Goal: Task Accomplishment & Management: Manage account settings

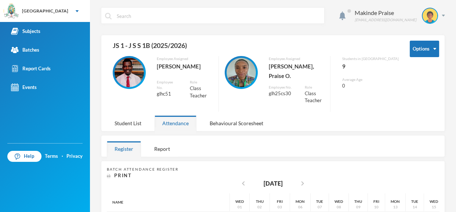
scroll to position [166, 0]
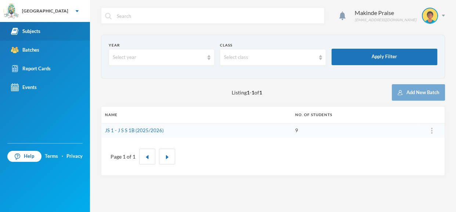
click at [31, 31] on div "Subjects" at bounding box center [25, 32] width 29 height 8
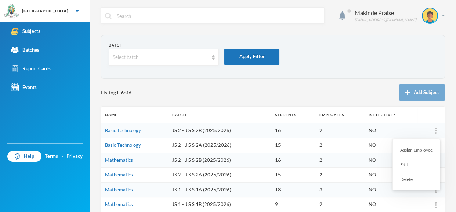
click at [436, 131] on div at bounding box center [435, 130] width 10 height 7
click at [321, 83] on div "Batch Select batch Apply Filter Listing 1 - 6 of 6 Add Subject Name Batch Stude…" at bounding box center [273, 143] width 344 height 216
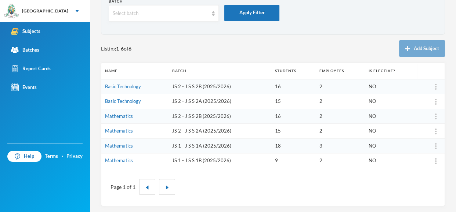
scroll to position [45, 0]
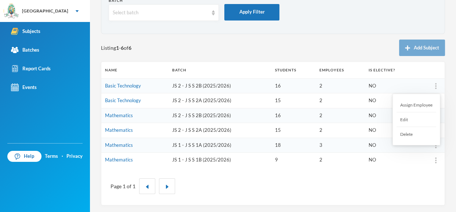
click at [435, 85] on img at bounding box center [435, 86] width 1 height 6
click at [167, 189] on button "button" at bounding box center [167, 187] width 16 height 16
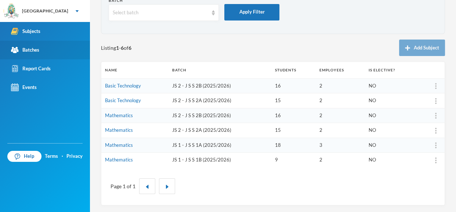
click at [39, 55] on link "Batches" at bounding box center [45, 50] width 90 height 19
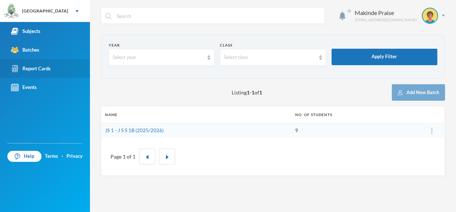
click at [63, 71] on link "Report Cards" at bounding box center [45, 68] width 90 height 19
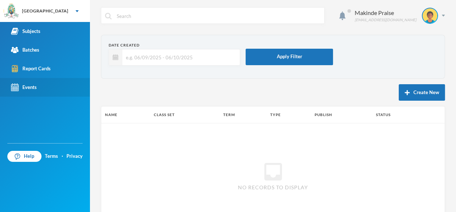
click at [62, 81] on link "Events" at bounding box center [45, 87] width 90 height 19
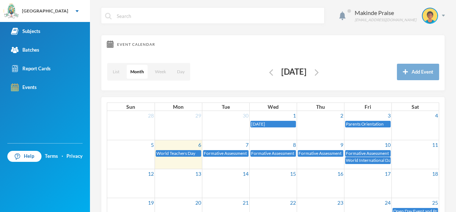
click at [455, 9] on div "Makinde Praise [EMAIL_ADDRESS][DOMAIN_NAME] Event Calendar List Month Week Day …" at bounding box center [273, 106] width 366 height 212
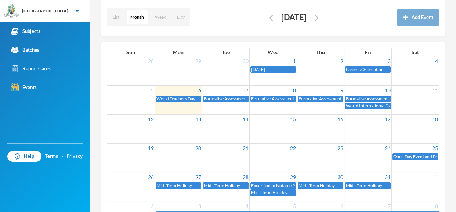
scroll to position [88, 0]
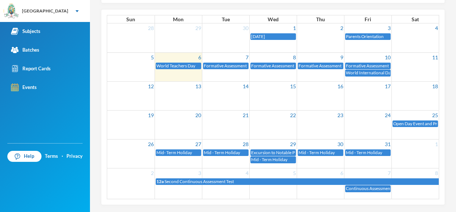
click at [409, 117] on td "25" at bounding box center [414, 115] width 47 height 10
click at [428, 123] on span "Open Day Event and Projects Exhibition" at bounding box center [431, 124] width 76 height 6
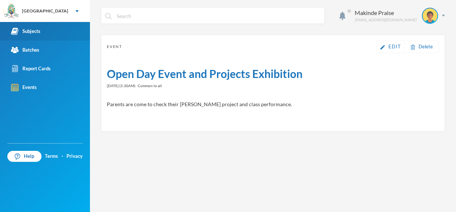
click at [32, 30] on div "Subjects" at bounding box center [25, 32] width 29 height 8
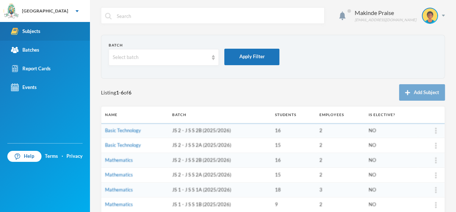
click at [38, 32] on div "Subjects" at bounding box center [25, 32] width 29 height 8
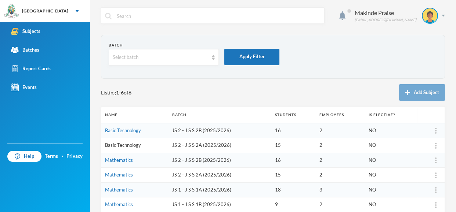
click at [129, 147] on link "Basic Technology" at bounding box center [123, 145] width 36 height 6
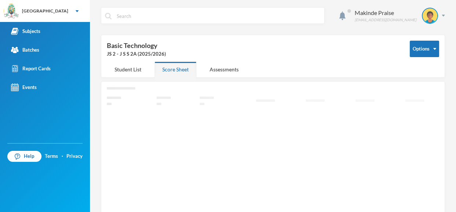
click at [187, 72] on div "Score Sheet" at bounding box center [175, 70] width 42 height 16
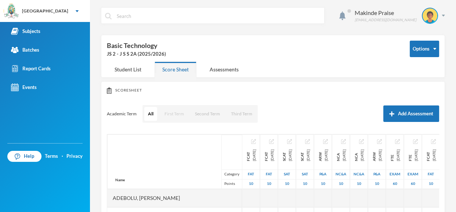
click at [173, 113] on button "First Term" at bounding box center [174, 114] width 27 height 14
click at [173, 113] on button "First Term" at bounding box center [173, 114] width 27 height 14
click at [178, 117] on button "First Term" at bounding box center [173, 114] width 27 height 14
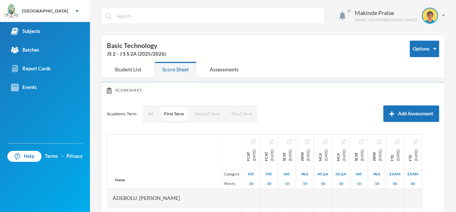
click at [178, 117] on button "First Term" at bounding box center [173, 114] width 27 height 14
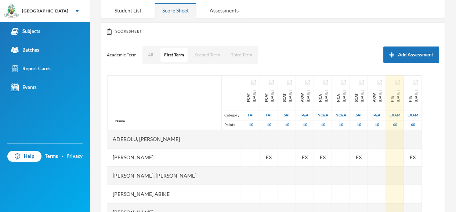
scroll to position [73, 0]
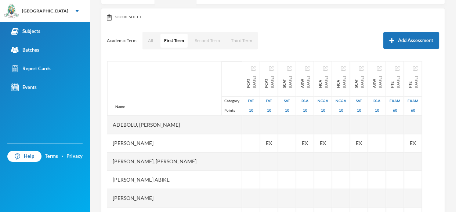
click at [455, 192] on div "Makinde Praise [EMAIL_ADDRESS][DOMAIN_NAME] Options Basic Technology JS 2 - J S…" at bounding box center [273, 106] width 366 height 212
click at [455, 181] on div "Makinde Praise [EMAIL_ADDRESS][DOMAIN_NAME] Options Basic Technology JS 2 - J S…" at bounding box center [273, 106] width 366 height 212
click at [455, 191] on div "Makinde Praise [EMAIL_ADDRESS][DOMAIN_NAME] Options Basic Technology JS 2 - J S…" at bounding box center [273, 106] width 366 height 212
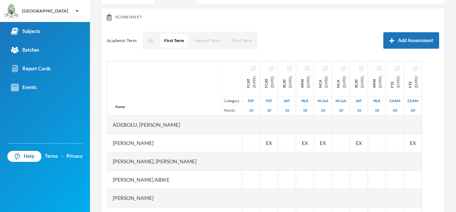
click at [455, 191] on div "Makinde Praise [EMAIL_ADDRESS][DOMAIN_NAME] Options Basic Technology JS 2 - J S…" at bounding box center [273, 106] width 366 height 212
click at [455, 202] on div "Makinde Praise [EMAIL_ADDRESS][DOMAIN_NAME] Options Basic Technology JS 2 - J S…" at bounding box center [273, 106] width 366 height 212
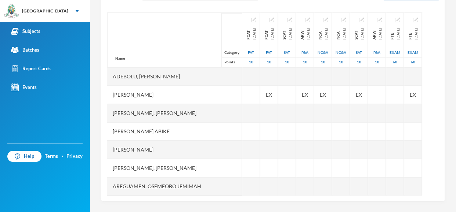
scroll to position [0, 3]
drag, startPoint x: 263, startPoint y: 195, endPoint x: 156, endPoint y: 201, distance: 107.3
click at [156, 201] on div "Makinde Praise [EMAIL_ADDRESS][DOMAIN_NAME] Options Basic Technology JS 2 - J S…" at bounding box center [273, 106] width 366 height 212
click at [455, 36] on div "Makinde Praise [EMAIL_ADDRESS][DOMAIN_NAME] Options Basic Technology JS 2 - J S…" at bounding box center [273, 106] width 366 height 212
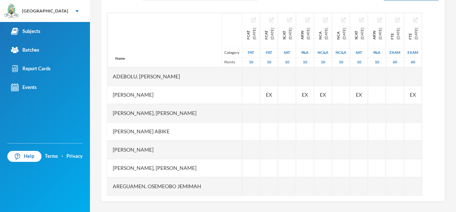
click at [455, 21] on div "Makinde Praise [EMAIL_ADDRESS][DOMAIN_NAME] Options Basic Technology JS 2 - J S…" at bounding box center [273, 106] width 366 height 212
click at [455, 31] on div "Makinde Praise [EMAIL_ADDRESS][DOMAIN_NAME] Options Basic Technology JS 2 - J S…" at bounding box center [273, 106] width 366 height 212
click at [455, 57] on div "Makinde Praise [EMAIL_ADDRESS][DOMAIN_NAME] Options Basic Technology JS 2 - J S…" at bounding box center [273, 106] width 366 height 212
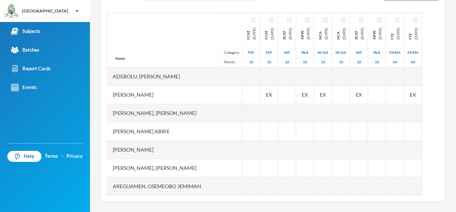
click at [455, 72] on div "Makinde Praise [EMAIL_ADDRESS][DOMAIN_NAME] Options Basic Technology JS 2 - J S…" at bounding box center [273, 106] width 366 height 212
drag, startPoint x: 455, startPoint y: 70, endPoint x: 421, endPoint y: 7, distance: 71.1
click at [421, 7] on div "Makinde Praise [EMAIL_ADDRESS][DOMAIN_NAME] Options Basic Technology JS 2 - J S…" at bounding box center [273, 106] width 366 height 212
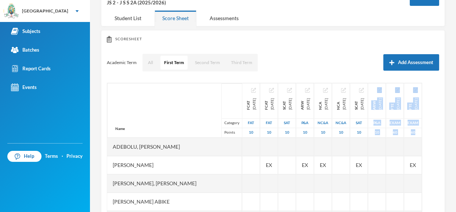
scroll to position [36, 0]
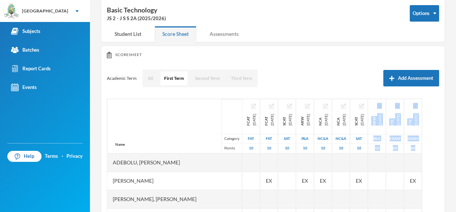
click at [240, 38] on div "Assessments" at bounding box center [224, 34] width 44 height 16
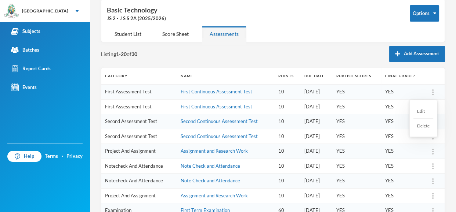
click at [425, 125] on div "Delete" at bounding box center [423, 126] width 20 height 14
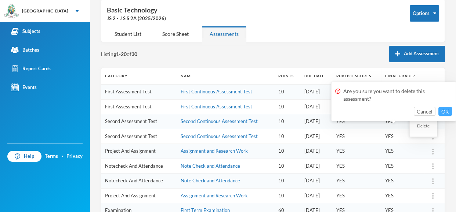
click at [447, 110] on button "OK" at bounding box center [445, 111] width 14 height 9
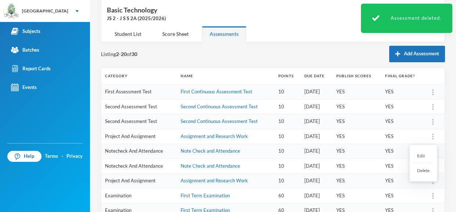
click at [432, 138] on img at bounding box center [432, 137] width 1 height 6
click at [424, 174] on div "Delete" at bounding box center [423, 171] width 20 height 14
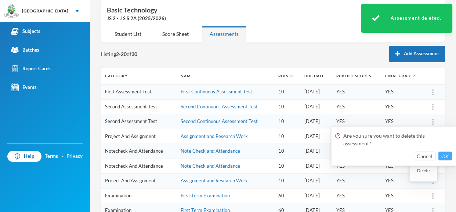
click at [446, 156] on button "OK" at bounding box center [445, 156] width 14 height 9
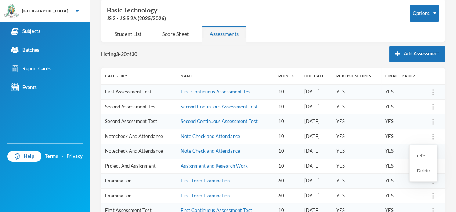
click at [433, 138] on img at bounding box center [432, 137] width 1 height 6
click at [426, 175] on div "Delete" at bounding box center [423, 171] width 20 height 14
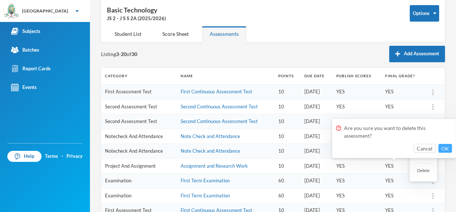
click at [442, 149] on button "OK" at bounding box center [445, 148] width 14 height 9
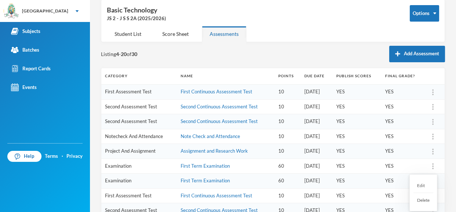
click at [432, 165] on img at bounding box center [432, 167] width 1 height 6
click at [422, 204] on div "Delete" at bounding box center [423, 200] width 20 height 14
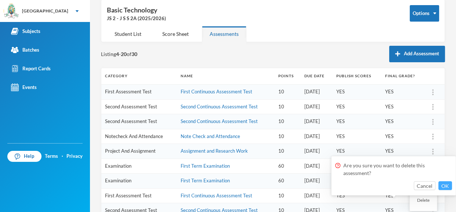
click at [445, 189] on button "OK" at bounding box center [445, 186] width 14 height 9
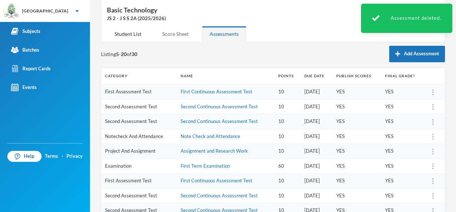
click at [173, 38] on div "Score Sheet" at bounding box center [175, 34] width 42 height 16
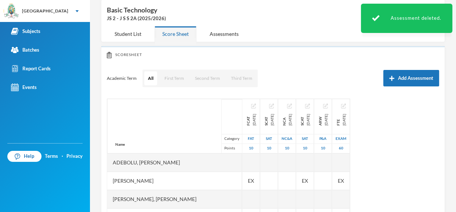
click at [176, 38] on div "Score Sheet" at bounding box center [175, 34] width 42 height 16
click at [173, 80] on button "First Term" at bounding box center [174, 79] width 27 height 14
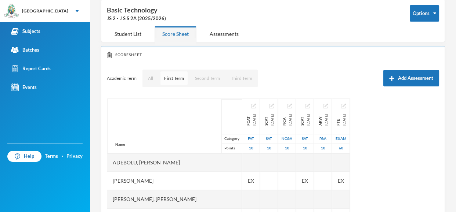
click at [173, 80] on button "First Term" at bounding box center [173, 79] width 27 height 14
click at [226, 33] on div "Assessments" at bounding box center [224, 34] width 44 height 16
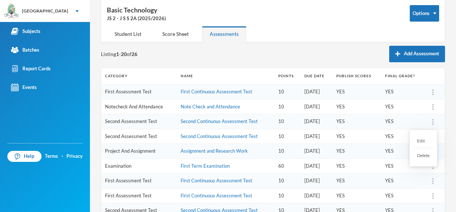
click at [431, 121] on div at bounding box center [432, 121] width 10 height 7
click at [423, 156] on div "Delete" at bounding box center [423, 156] width 20 height 14
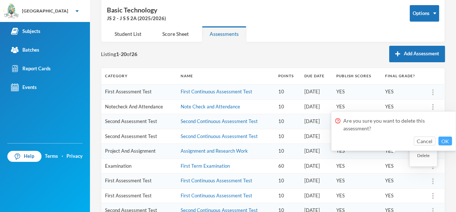
click at [443, 144] on button "OK" at bounding box center [445, 141] width 14 height 9
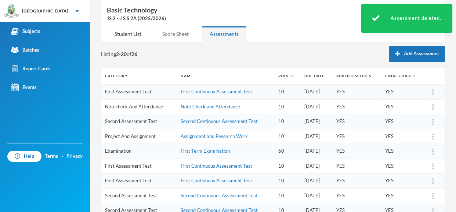
click at [183, 36] on div "Score Sheet" at bounding box center [175, 34] width 42 height 16
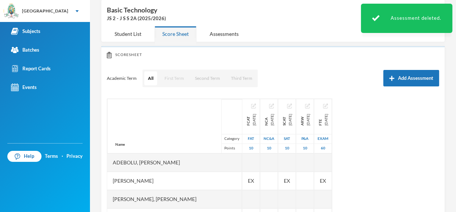
click at [179, 76] on button "First Term" at bounding box center [174, 79] width 27 height 14
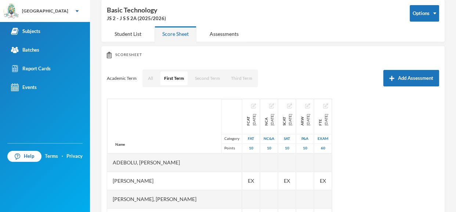
click at [454, 173] on div "Makinde Praise [EMAIL_ADDRESS][DOMAIN_NAME] Options Basic Technology JS 2 - J S…" at bounding box center [273, 106] width 366 height 212
click at [455, 74] on div "Makinde Praise [EMAIL_ADDRESS][DOMAIN_NAME] Options Basic Technology JS 2 - J S…" at bounding box center [273, 106] width 366 height 212
click at [455, 177] on div "Makinde Praise [EMAIL_ADDRESS][DOMAIN_NAME] Options Basic Technology JS 2 - J S…" at bounding box center [273, 106] width 366 height 212
click at [455, 189] on div "Makinde Praise [EMAIL_ADDRESS][DOMAIN_NAME] Options Basic Technology JS 2 - J S…" at bounding box center [273, 106] width 366 height 212
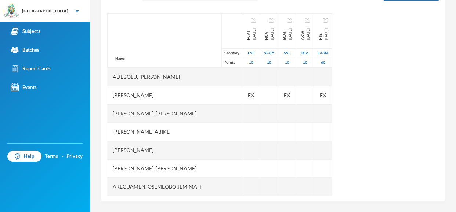
scroll to position [122, 0]
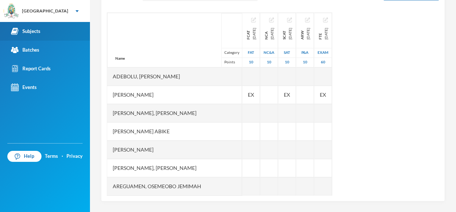
click at [32, 35] on link "Subjects" at bounding box center [45, 31] width 90 height 19
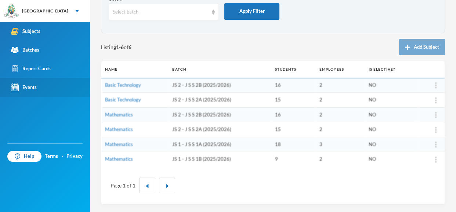
scroll to position [45, 0]
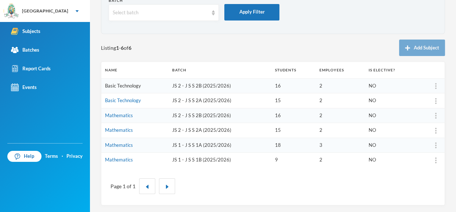
click at [128, 84] on link "Basic Technology" at bounding box center [123, 86] width 36 height 6
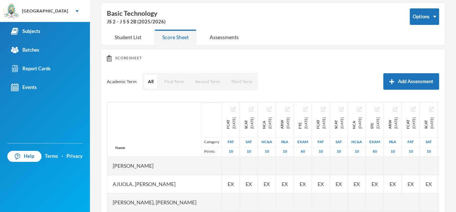
scroll to position [45, 0]
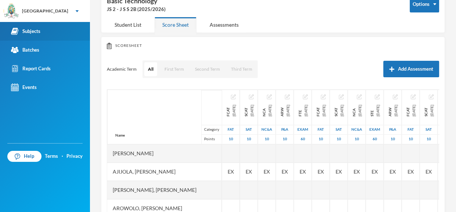
click at [33, 34] on div "Subjects" at bounding box center [25, 32] width 29 height 8
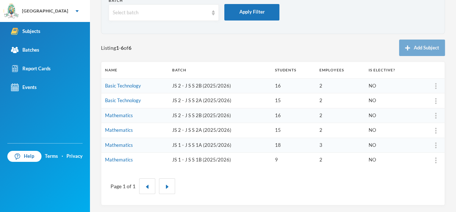
click at [146, 84] on td "Basic Technology" at bounding box center [134, 86] width 67 height 15
click at [184, 81] on td "JS 2 - J S S 2B (2025/2026)" at bounding box center [219, 86] width 103 height 15
click at [206, 88] on td "JS 2 - J S S 2B (2025/2026)" at bounding box center [219, 86] width 103 height 15
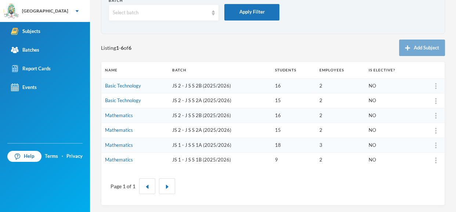
click at [206, 88] on td "JS 2 - J S S 2B (2025/2026)" at bounding box center [219, 86] width 103 height 15
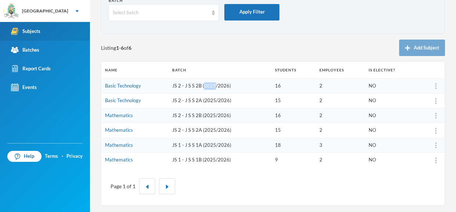
click at [46, 28] on link "Subjects" at bounding box center [45, 31] width 90 height 19
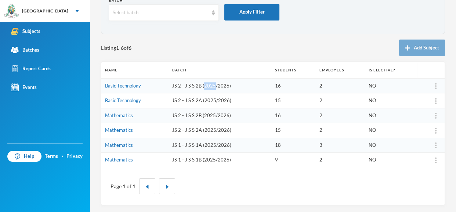
click at [206, 84] on td "JS 2 - J S S 2B (2025/2026)" at bounding box center [219, 86] width 103 height 15
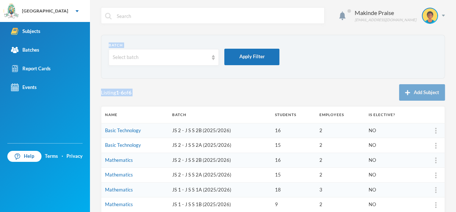
drag, startPoint x: 455, startPoint y: 56, endPoint x: 452, endPoint y: 17, distance: 39.7
click at [452, 17] on div "Makinde Praise [EMAIL_ADDRESS][DOMAIN_NAME] Batch Select batch Apply Filter Lis…" at bounding box center [273, 106] width 366 height 212
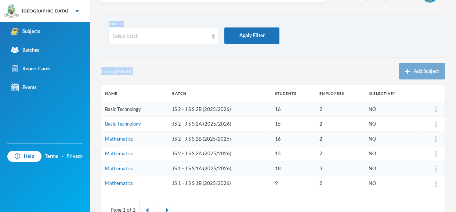
click at [114, 109] on link "Basic Technology" at bounding box center [123, 109] width 36 height 6
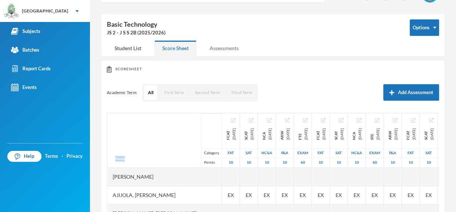
click at [216, 47] on div "Assessments" at bounding box center [224, 48] width 44 height 16
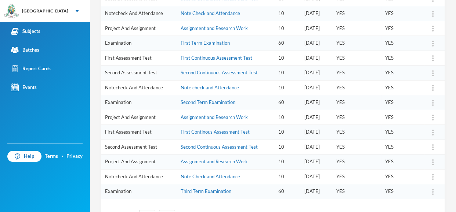
scroll to position [176, 0]
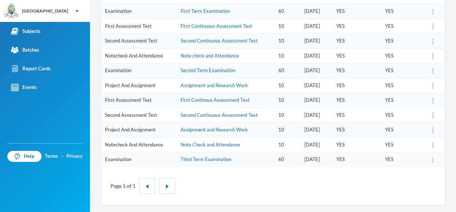
drag, startPoint x: 455, startPoint y: 26, endPoint x: 454, endPoint y: 135, distance: 108.2
click at [454, 135] on div "Makinde Praise [EMAIL_ADDRESS][DOMAIN_NAME] Options Basic Technology JS 2 - J S…" at bounding box center [273, 106] width 366 height 212
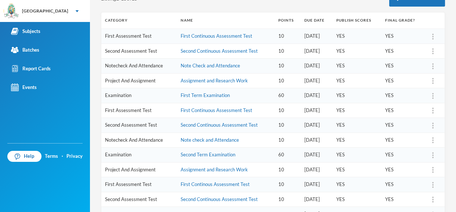
drag, startPoint x: 455, startPoint y: 158, endPoint x: 452, endPoint y: 61, distance: 96.5
click at [452, 61] on div "Makinde Praise [EMAIL_ADDRESS][DOMAIN_NAME] Options Basic Technology JS 2 - J S…" at bounding box center [273, 106] width 366 height 212
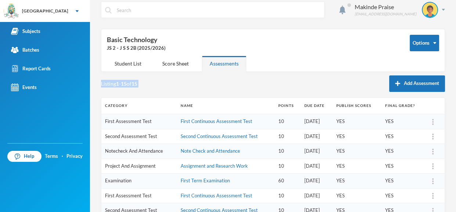
scroll to position [0, 0]
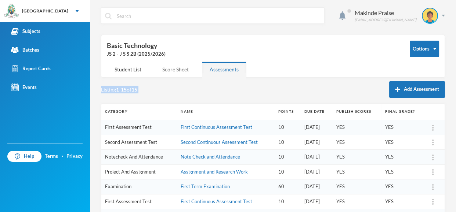
click at [172, 68] on div "Score Sheet" at bounding box center [175, 70] width 42 height 16
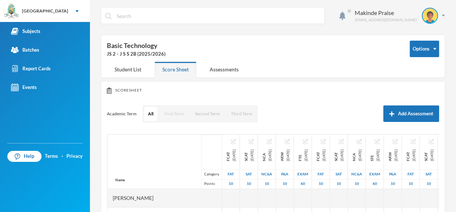
click at [171, 114] on button "First Term" at bounding box center [174, 114] width 27 height 14
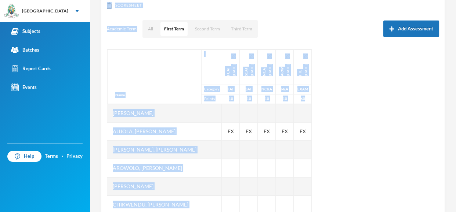
scroll to position [90, 0]
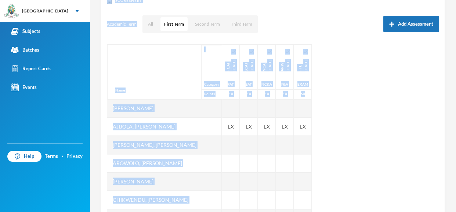
drag, startPoint x: 455, startPoint y: 51, endPoint x: 455, endPoint y: 109, distance: 57.2
click at [455, 109] on div "Makinde Praise [EMAIL_ADDRESS][DOMAIN_NAME] Options Basic Technology JS 2 - J S…" at bounding box center [273, 106] width 366 height 212
click at [405, 114] on div "Name Category Points [PERSON_NAME], [PERSON_NAME], [PERSON_NAME], [PERSON_NAME]…" at bounding box center [273, 135] width 332 height 183
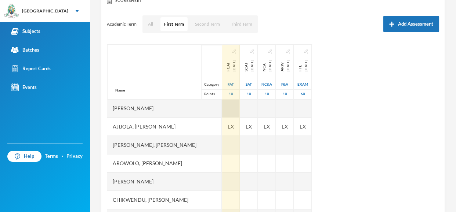
click at [238, 103] on div at bounding box center [231, 108] width 18 height 18
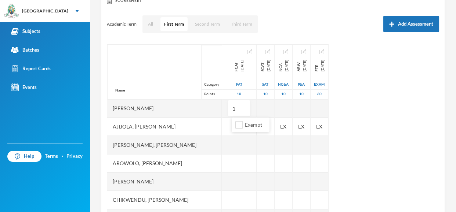
type input "10"
click at [421, 118] on div "Name Category Points [PERSON_NAME], [PERSON_NAME], [PERSON_NAME], [PERSON_NAME]…" at bounding box center [273, 135] width 332 height 183
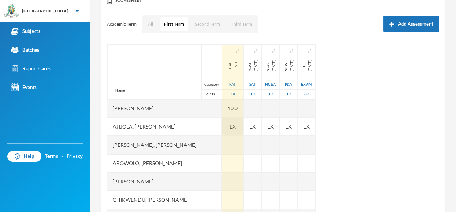
click at [236, 127] on span "EX" at bounding box center [232, 127] width 6 height 8
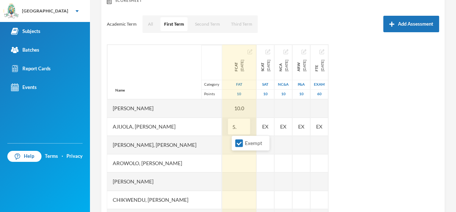
type input "5.5"
click at [207, 147] on div "[PERSON_NAME], [PERSON_NAME]" at bounding box center [164, 145] width 114 height 18
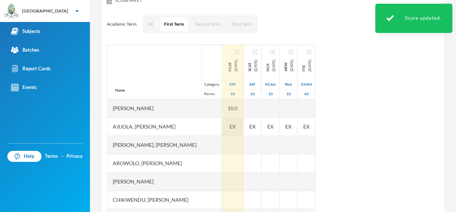
click at [236, 123] on span "EX" at bounding box center [232, 127] width 6 height 8
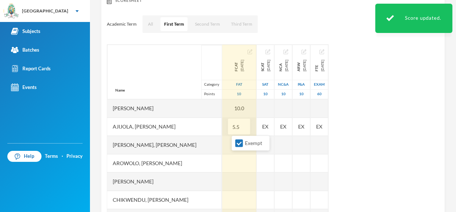
click at [222, 156] on div "Arowolo, [PERSON_NAME]" at bounding box center [164, 163] width 114 height 18
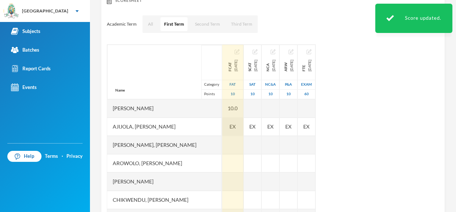
click at [243, 127] on div "EX" at bounding box center [232, 127] width 21 height 18
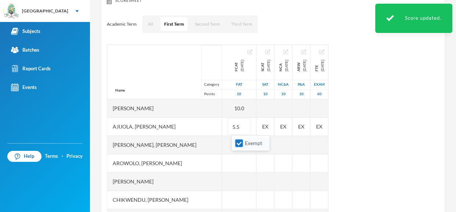
click at [238, 142] on input "Exempt" at bounding box center [239, 144] width 8 height 8
checkbox input "false"
click at [214, 146] on div "[PERSON_NAME], [PERSON_NAME]" at bounding box center [164, 145] width 114 height 18
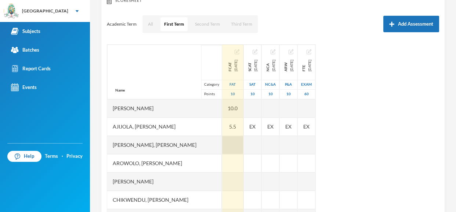
click at [238, 143] on div at bounding box center [232, 145] width 21 height 18
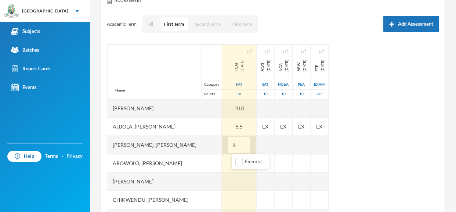
type input "8.5"
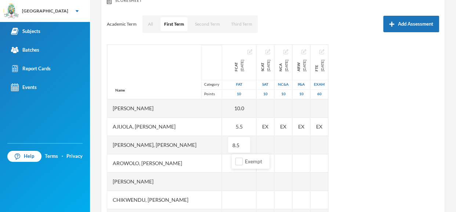
click at [209, 165] on div "Arowolo, [PERSON_NAME]" at bounding box center [164, 163] width 114 height 18
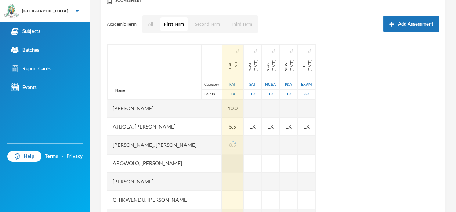
click at [237, 164] on div at bounding box center [232, 163] width 21 height 18
click at [234, 165] on div at bounding box center [232, 163] width 21 height 18
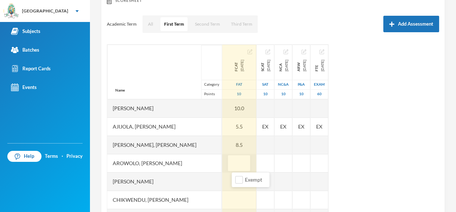
type input "9"
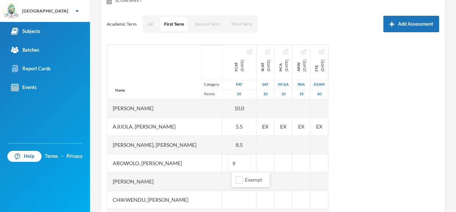
click at [209, 181] on div "[PERSON_NAME]" at bounding box center [164, 182] width 114 height 18
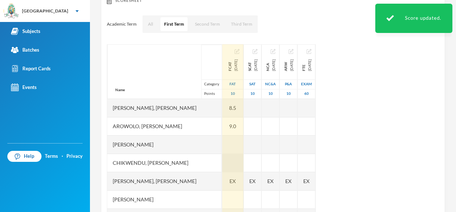
scroll to position [44, 0]
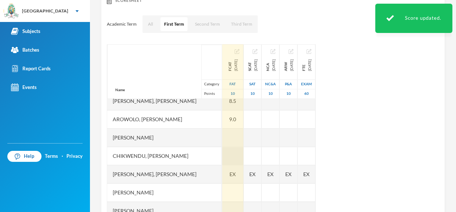
click at [239, 155] on div at bounding box center [232, 156] width 21 height 18
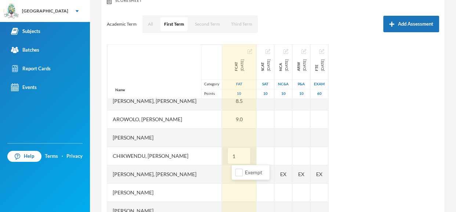
type input "10"
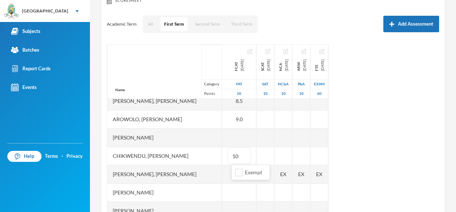
click at [219, 180] on div "[PERSON_NAME], [PERSON_NAME]" at bounding box center [164, 174] width 114 height 18
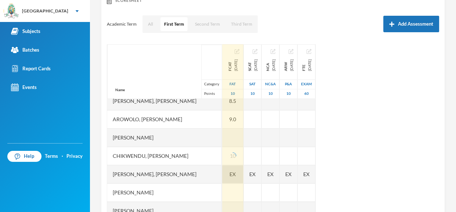
click at [241, 184] on div at bounding box center [232, 193] width 21 height 18
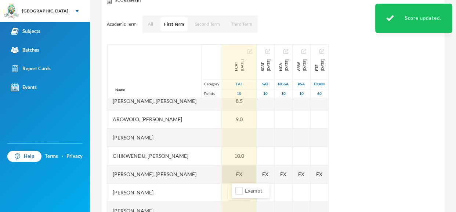
click at [245, 173] on div "EX" at bounding box center [239, 174] width 34 height 18
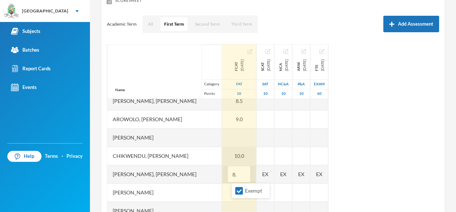
type input "8.5"
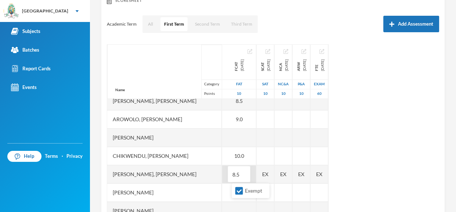
click at [196, 191] on div "[PERSON_NAME]" at bounding box center [164, 193] width 114 height 18
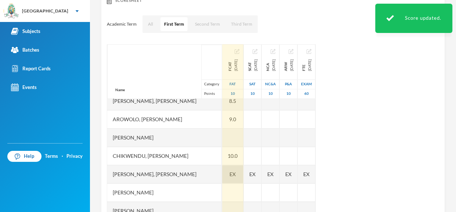
click at [236, 178] on span "EX" at bounding box center [232, 175] width 6 height 8
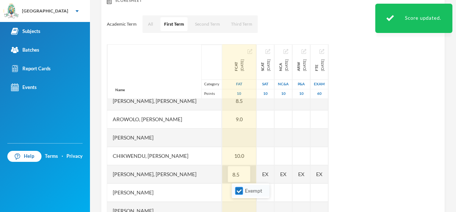
click at [239, 191] on input "Exempt" at bounding box center [239, 191] width 8 height 8
checkbox input "false"
click at [203, 196] on div "[PERSON_NAME]" at bounding box center [164, 193] width 114 height 18
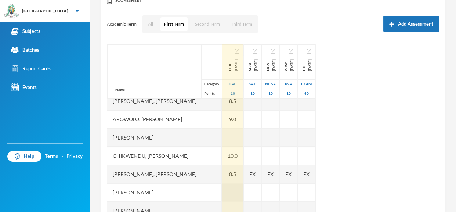
click at [238, 187] on div at bounding box center [232, 193] width 21 height 18
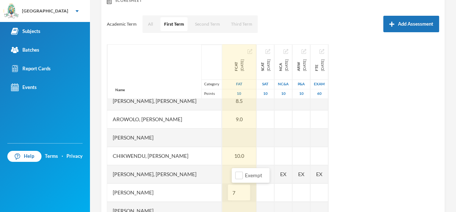
type input "7"
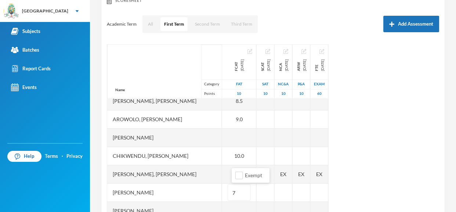
click at [425, 137] on div "Name Category Points [PERSON_NAME], [PERSON_NAME], [PERSON_NAME], [PERSON_NAME]…" at bounding box center [273, 135] width 332 height 183
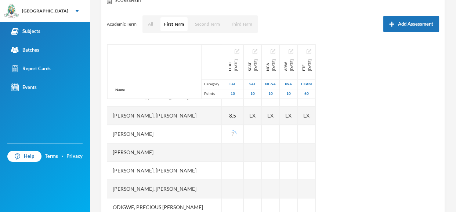
scroll to position [117, 0]
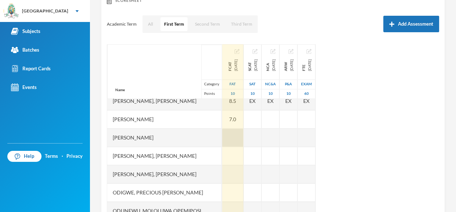
click at [241, 138] on div at bounding box center [232, 138] width 21 height 18
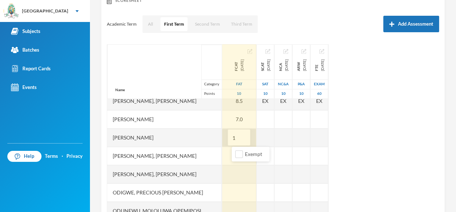
type input "10"
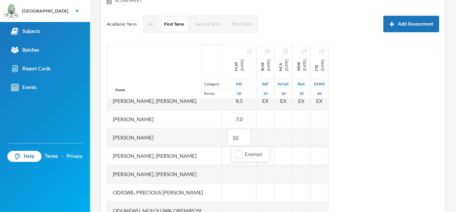
click at [207, 161] on div "[PERSON_NAME], [PERSON_NAME]" at bounding box center [164, 156] width 114 height 18
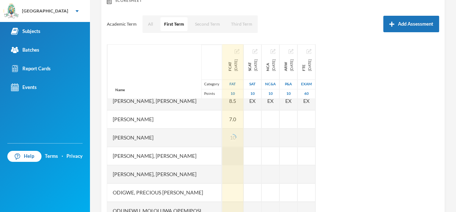
click at [239, 154] on div at bounding box center [232, 156] width 21 height 18
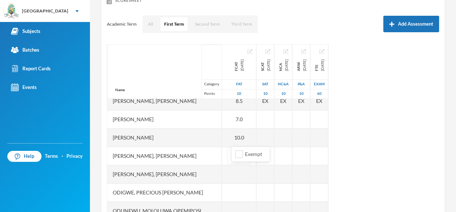
click at [205, 157] on div "[PERSON_NAME], [PERSON_NAME]" at bounding box center [164, 156] width 114 height 18
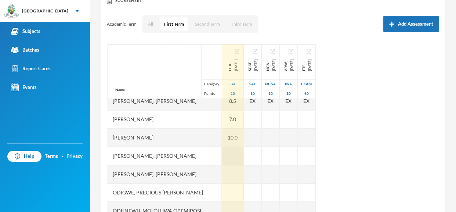
click at [235, 151] on div at bounding box center [232, 156] width 21 height 18
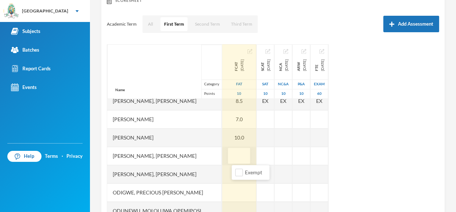
type input "2"
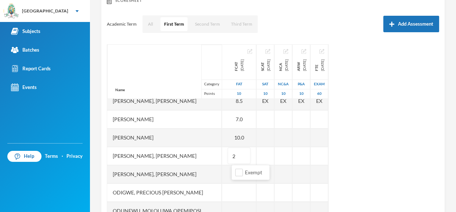
click at [188, 173] on div "[PERSON_NAME], [PERSON_NAME]" at bounding box center [164, 174] width 114 height 18
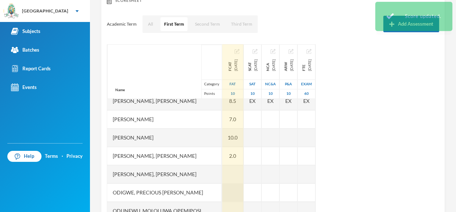
click at [238, 173] on div at bounding box center [232, 174] width 21 height 18
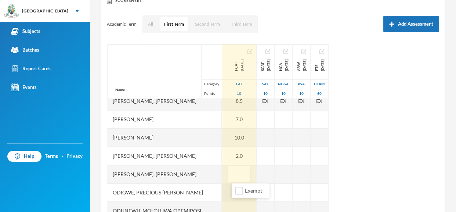
type input "3"
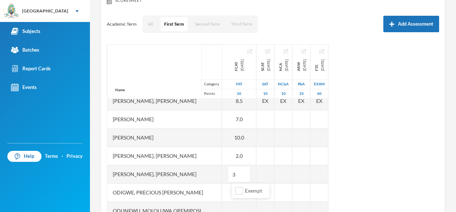
click at [409, 183] on div "Name Category Points [PERSON_NAME], [PERSON_NAME], [PERSON_NAME], [PERSON_NAME]…" at bounding box center [273, 135] width 332 height 183
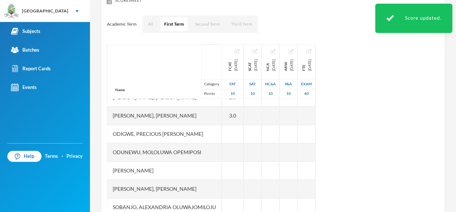
scroll to position [191, 0]
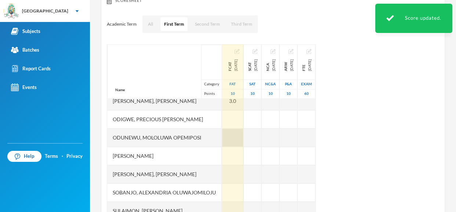
click at [237, 135] on div at bounding box center [232, 138] width 21 height 18
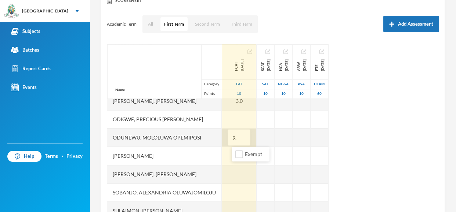
type input "9.5"
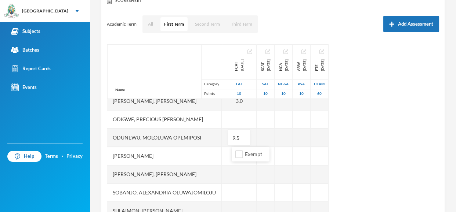
click at [437, 119] on div "Name Category Points [PERSON_NAME], [PERSON_NAME], [PERSON_NAME], [PERSON_NAME]…" at bounding box center [273, 135] width 332 height 183
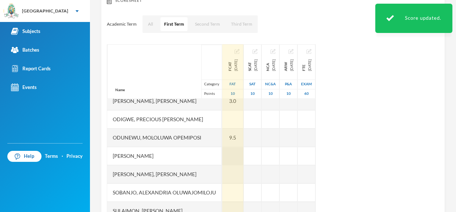
click at [234, 157] on div at bounding box center [232, 156] width 21 height 18
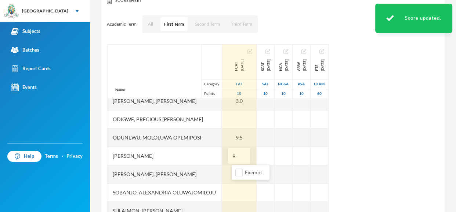
type input "9.5"
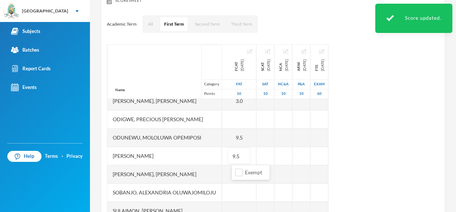
click at [399, 150] on div "Name Category Points [PERSON_NAME], [PERSON_NAME], [PERSON_NAME], [PERSON_NAME]…" at bounding box center [273, 135] width 332 height 183
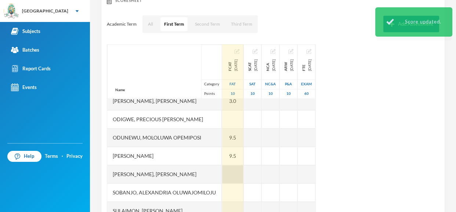
click at [239, 176] on div at bounding box center [232, 174] width 21 height 18
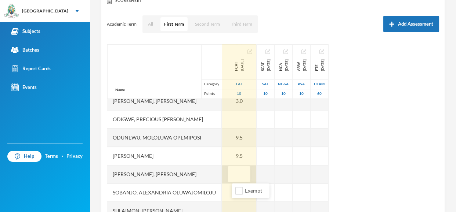
type input "5"
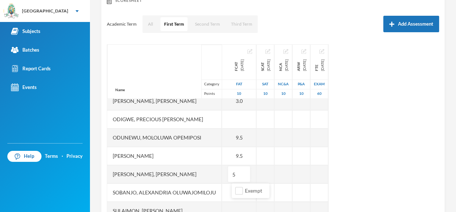
click at [393, 157] on div "Name Category Points [PERSON_NAME], [PERSON_NAME], [PERSON_NAME], [PERSON_NAME]…" at bounding box center [273, 135] width 332 height 183
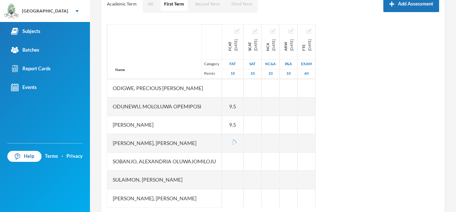
scroll to position [119, 0]
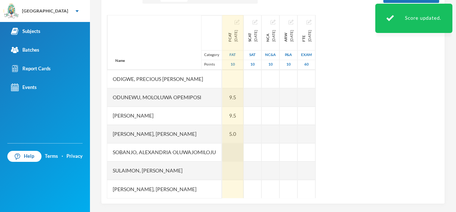
click at [238, 151] on div at bounding box center [232, 152] width 21 height 18
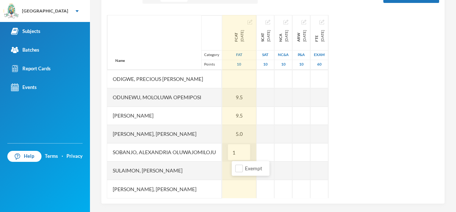
type input "10"
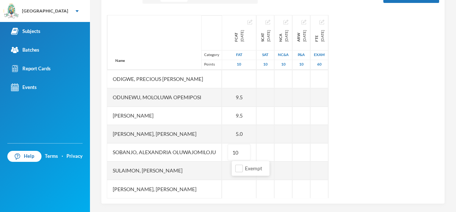
click at [205, 181] on div "[PERSON_NAME], [PERSON_NAME]" at bounding box center [164, 189] width 114 height 18
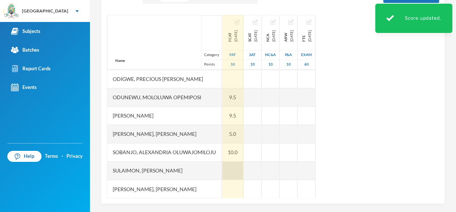
click at [240, 169] on div at bounding box center [232, 171] width 21 height 18
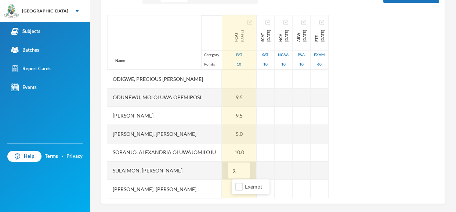
type input "9.5"
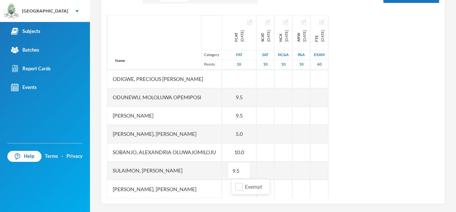
click at [191, 188] on div "[PERSON_NAME], [PERSON_NAME]" at bounding box center [164, 189] width 114 height 18
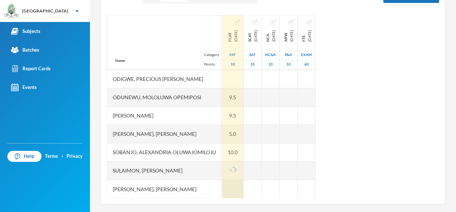
click at [235, 189] on div at bounding box center [232, 189] width 21 height 18
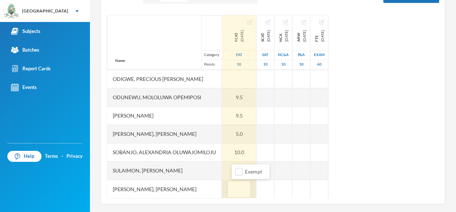
type input "7"
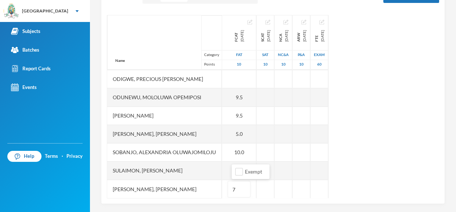
click at [417, 146] on div "Name Category Points [PERSON_NAME], [PERSON_NAME], [PERSON_NAME], [PERSON_NAME]…" at bounding box center [273, 106] width 332 height 183
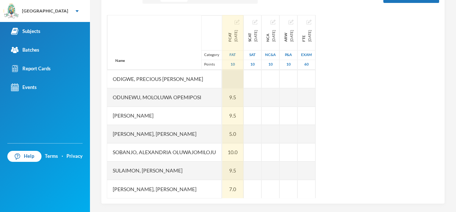
click at [240, 76] on div at bounding box center [232, 79] width 21 height 18
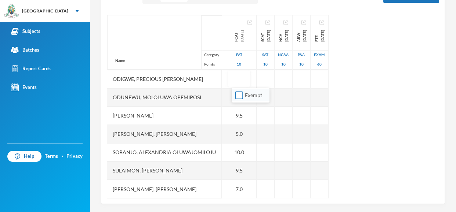
click at [241, 95] on input "Exempt" at bounding box center [239, 96] width 8 height 8
checkbox input "true"
click at [374, 76] on div "Name Category Points [PERSON_NAME], [PERSON_NAME], [PERSON_NAME], [PERSON_NAME]…" at bounding box center [273, 106] width 332 height 183
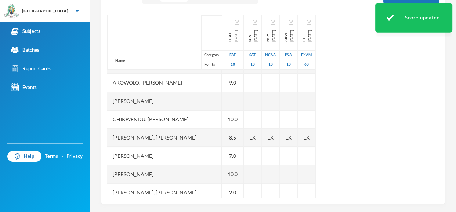
scroll to position [11, 0]
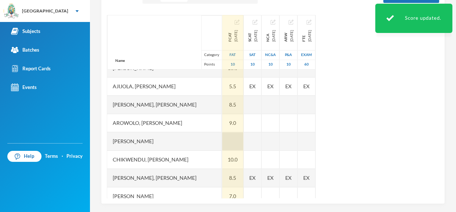
click at [236, 139] on div at bounding box center [232, 141] width 21 height 18
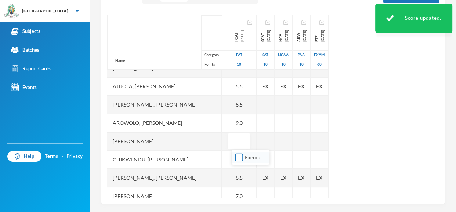
click at [241, 157] on input "Exempt" at bounding box center [239, 158] width 8 height 8
checkbox input "true"
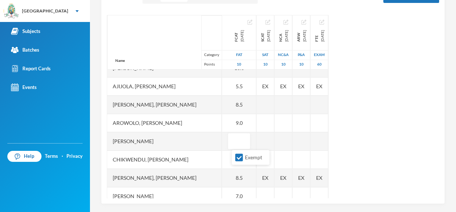
click at [391, 102] on div "Name Category Points [PERSON_NAME], [PERSON_NAME], [PERSON_NAME], [PERSON_NAME]…" at bounding box center [273, 106] width 332 height 183
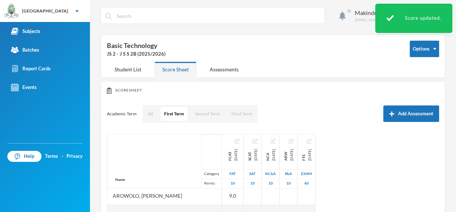
scroll to position [59, 0]
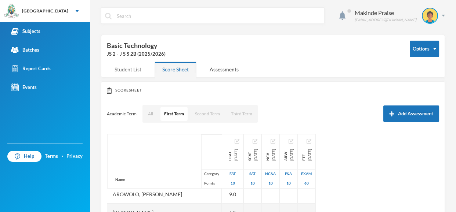
click at [121, 67] on div "Student List" at bounding box center [128, 70] width 42 height 16
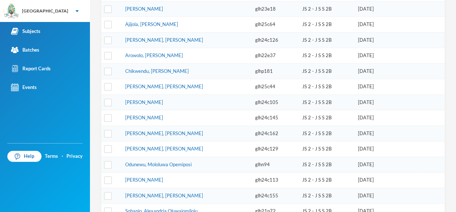
scroll to position [129, 0]
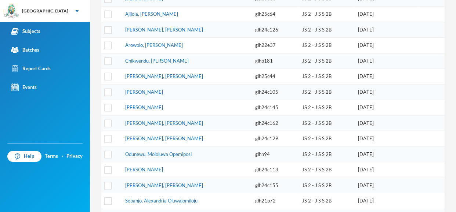
drag, startPoint x: 455, startPoint y: 46, endPoint x: 455, endPoint y: 120, distance: 74.1
click at [455, 120] on div "Makinde Praise [EMAIL_ADDRESS][DOMAIN_NAME] Options Basic Technology JS 2 - J S…" at bounding box center [273, 106] width 366 height 212
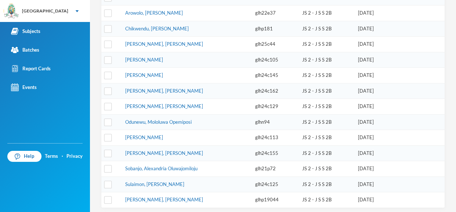
scroll to position [161, 0]
click at [222, 32] on td "Chikwendu, [PERSON_NAME]" at bounding box center [186, 29] width 130 height 16
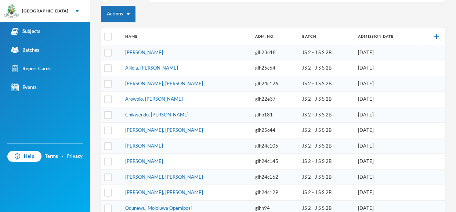
scroll to position [0, 0]
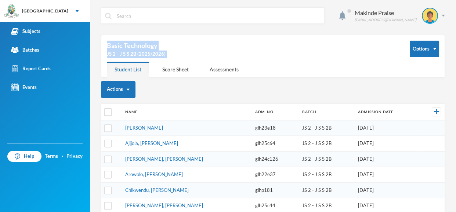
drag, startPoint x: 455, startPoint y: 117, endPoint x: 455, endPoint y: -15, distance: 132.1
click at [455, 0] on html "Greenland Hall Your Bluebic Account Greenland Hall Add a New School Subjects Ba…" at bounding box center [228, 106] width 456 height 212
click at [115, 67] on div "Student List" at bounding box center [128, 70] width 42 height 16
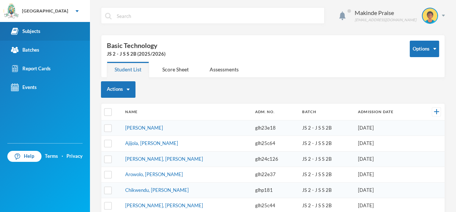
click at [57, 33] on link "Subjects" at bounding box center [45, 31] width 90 height 19
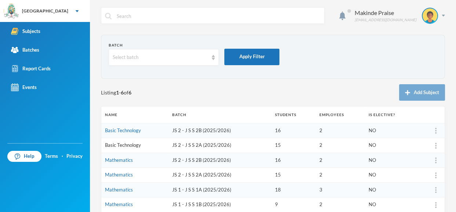
click at [121, 146] on link "Basic Technology" at bounding box center [123, 145] width 36 height 6
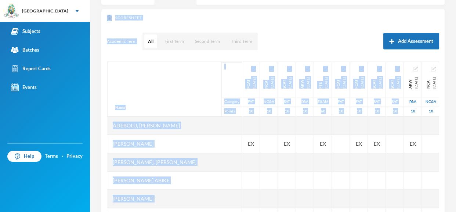
drag, startPoint x: 455, startPoint y: 50, endPoint x: 455, endPoint y: 65, distance: 15.0
click at [455, 65] on div "Makinde Praise [EMAIL_ADDRESS][DOMAIN_NAME] Options Basic Technology JS 2 - J S…" at bounding box center [273, 106] width 366 height 212
click at [309, 51] on div "Scoresheet Academic Term All First Term Second Term Third Term Add Assessment N…" at bounding box center [273, 131] width 344 height 242
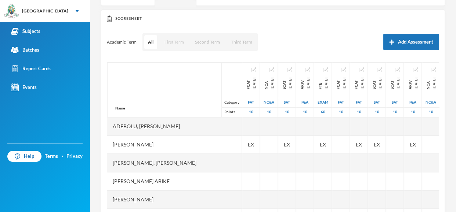
click at [175, 43] on button "First Term" at bounding box center [174, 42] width 27 height 14
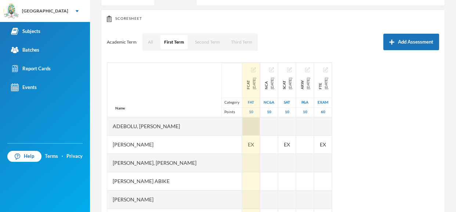
click at [242, 125] on div at bounding box center [251, 126] width 18 height 18
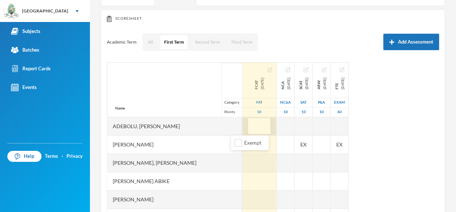
type input "5"
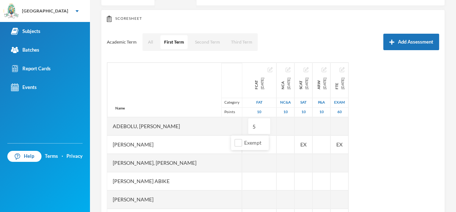
click at [184, 150] on div "[PERSON_NAME]" at bounding box center [174, 145] width 135 height 18
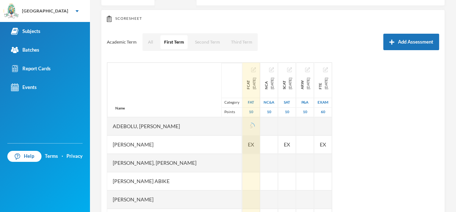
click at [248, 145] on span "EX" at bounding box center [251, 145] width 6 height 8
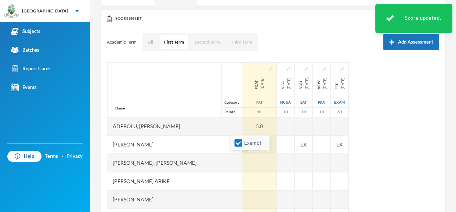
click at [238, 143] on input "Exempt" at bounding box center [238, 143] width 8 height 8
checkbox input "false"
click at [242, 154] on div at bounding box center [259, 163] width 34 height 18
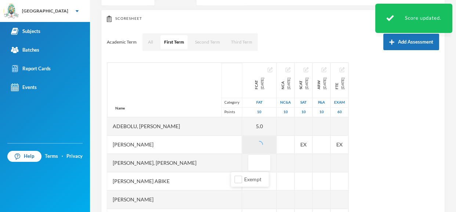
click at [252, 155] on input "text" at bounding box center [259, 163] width 15 height 17
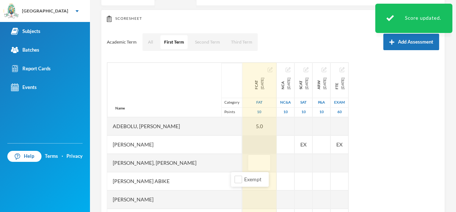
click at [242, 142] on div at bounding box center [259, 145] width 34 height 18
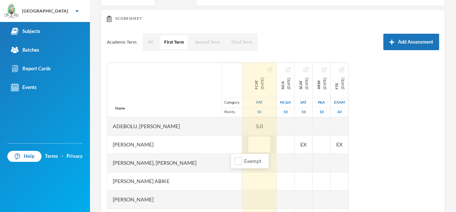
type input "5"
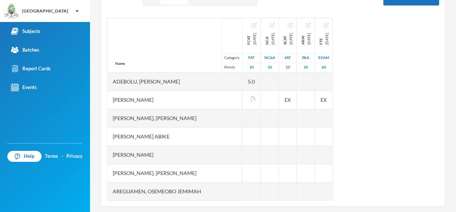
drag, startPoint x: 455, startPoint y: 74, endPoint x: 455, endPoint y: 103, distance: 28.6
click at [455, 103] on div "Makinde Praise [EMAIL_ADDRESS][DOMAIN_NAME] Options Basic Technology JS 2 - J S…" at bounding box center [273, 106] width 366 height 212
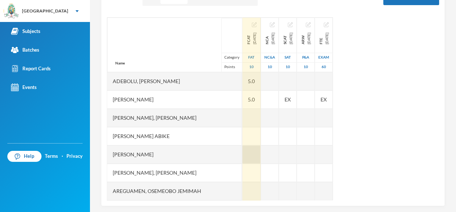
click at [242, 153] on div at bounding box center [251, 155] width 18 height 18
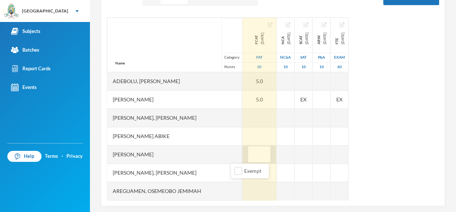
type input "6"
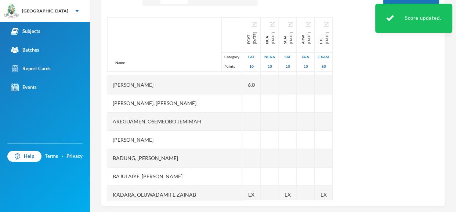
scroll to position [70, 0]
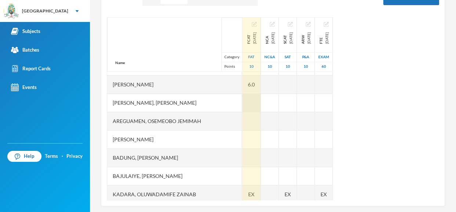
click at [242, 102] on div at bounding box center [251, 103] width 18 height 18
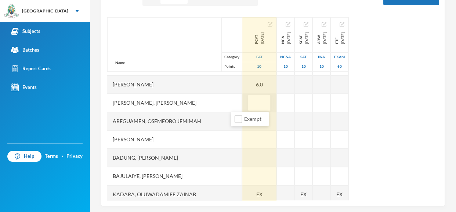
type input "8"
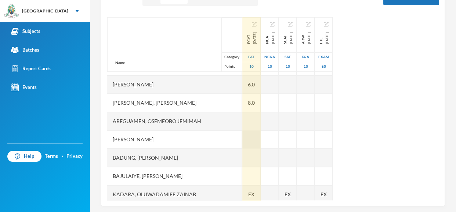
click at [242, 142] on div at bounding box center [251, 140] width 18 height 18
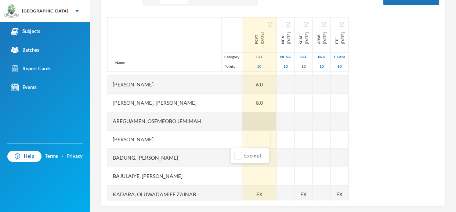
click at [243, 120] on div at bounding box center [259, 121] width 34 height 18
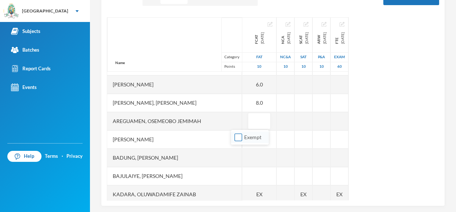
click at [239, 137] on input "Exempt" at bounding box center [238, 138] width 8 height 8
checkbox input "true"
click at [220, 138] on div "[PERSON_NAME]" at bounding box center [174, 140] width 135 height 18
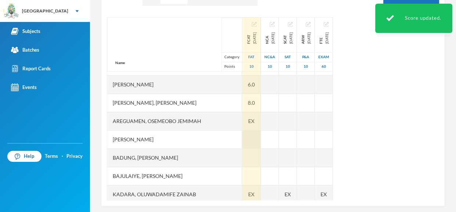
click at [242, 134] on div at bounding box center [251, 140] width 18 height 18
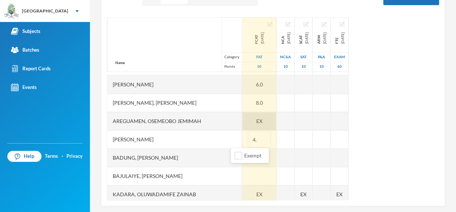
type input "4.5"
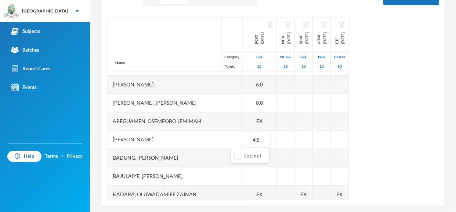
click at [391, 100] on div "Name Category Points Adebolu, [PERSON_NAME] [PERSON_NAME] Anuoluwapo [PERSON_NA…" at bounding box center [273, 108] width 332 height 183
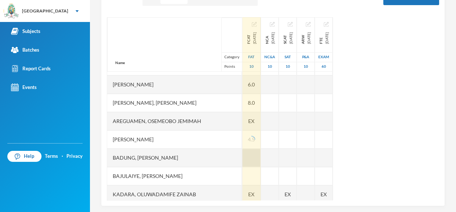
click at [242, 160] on div at bounding box center [251, 158] width 18 height 18
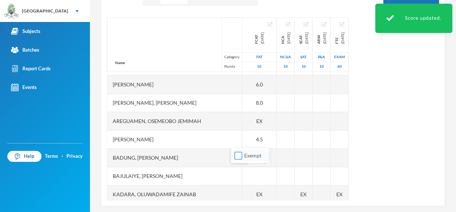
click at [238, 157] on input "Exempt" at bounding box center [238, 156] width 8 height 8
checkbox input "true"
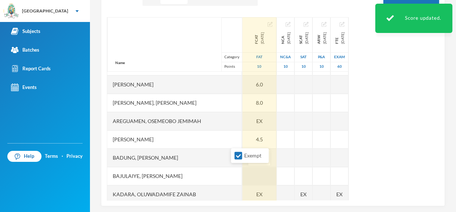
click at [242, 174] on div at bounding box center [259, 176] width 34 height 18
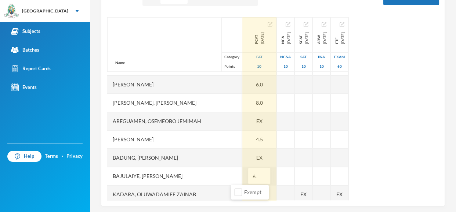
type input "6.5"
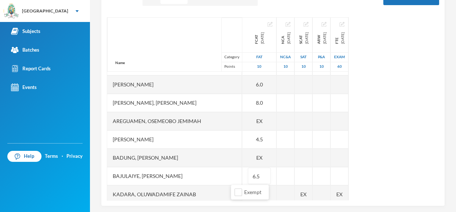
click at [424, 141] on div "Name Category Points Adebolu, [PERSON_NAME] [PERSON_NAME] Anuoluwapo [PERSON_NA…" at bounding box center [273, 108] width 332 height 183
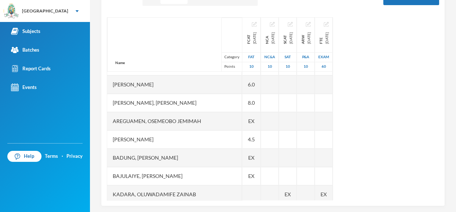
scroll to position [122, 0]
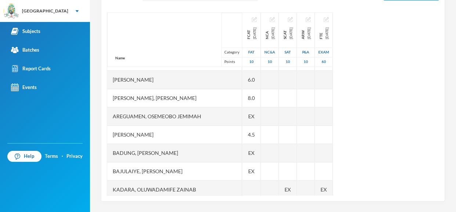
drag, startPoint x: 455, startPoint y: 95, endPoint x: 455, endPoint y: 125, distance: 29.7
click at [455, 125] on div "Makinde Praise [EMAIL_ADDRESS][DOMAIN_NAME] Options Basic Technology JS 2 - J S…" at bounding box center [273, 106] width 366 height 212
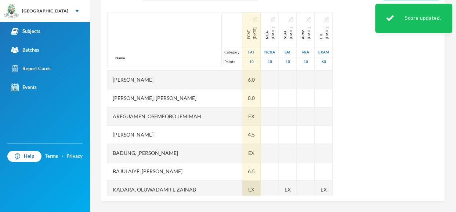
click at [242, 190] on div "EX" at bounding box center [251, 190] width 18 height 18
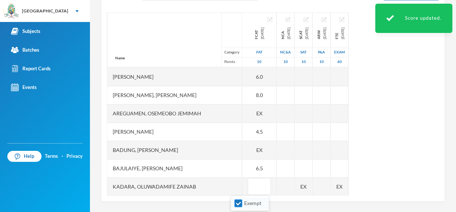
click at [237, 203] on input "Exempt" at bounding box center [238, 204] width 8 height 8
checkbox input "false"
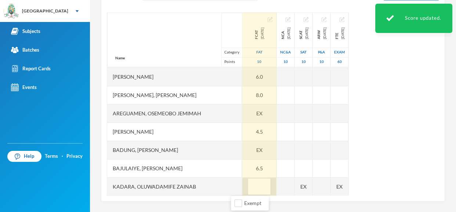
click at [252, 188] on input "text" at bounding box center [259, 187] width 15 height 17
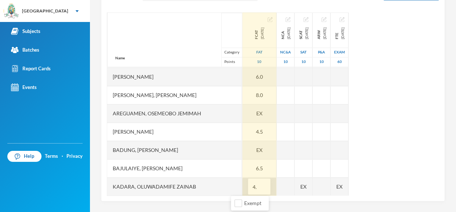
type input "4.5"
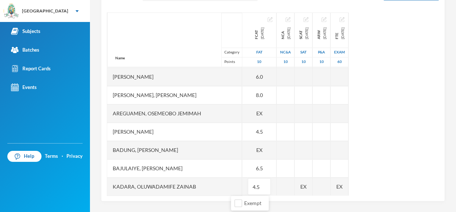
click at [404, 111] on div "Name Category Points Adebolu, [PERSON_NAME] [PERSON_NAME] Anuoluwapo [PERSON_NA…" at bounding box center [273, 103] width 332 height 183
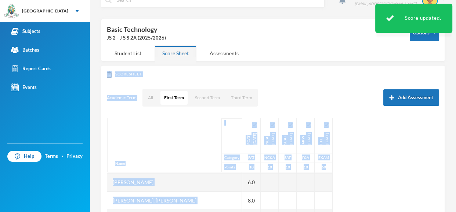
scroll to position [15, 0]
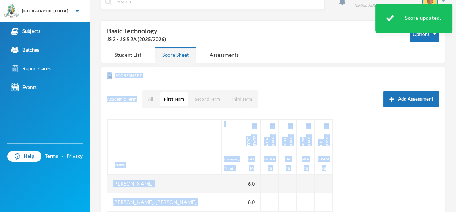
drag, startPoint x: 455, startPoint y: 123, endPoint x: 455, endPoint y: 55, distance: 67.5
click at [455, 55] on div "Makinde Praise [EMAIL_ADDRESS][DOMAIN_NAME] Options Basic Technology JS 2 - J S…" at bounding box center [273, 106] width 366 height 212
click at [260, 74] on div "Scoresheet" at bounding box center [273, 76] width 332 height 7
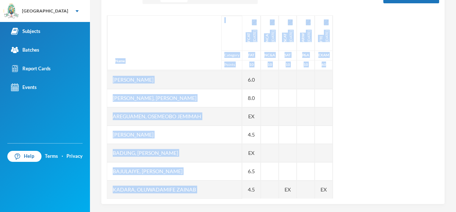
scroll to position [120, 0]
drag, startPoint x: 455, startPoint y: 28, endPoint x: 455, endPoint y: 94, distance: 66.4
click at [455, 94] on div "Makinde Praise [EMAIL_ADDRESS][DOMAIN_NAME] Options Basic Technology JS 2 - J S…" at bounding box center [273, 106] width 366 height 212
click at [403, 107] on div "Name Category Points Adebolu, [PERSON_NAME] [PERSON_NAME] Anuoluwapo [PERSON_NA…" at bounding box center [273, 106] width 332 height 183
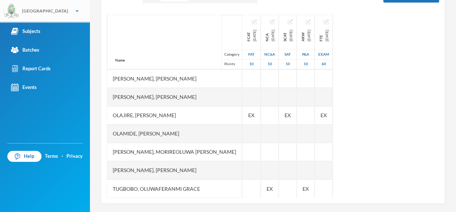
scroll to position [122, 0]
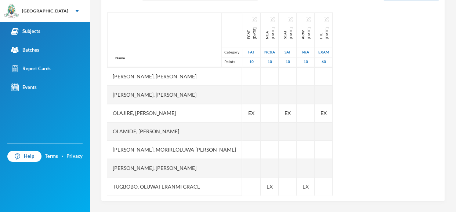
click at [109, 50] on div "Name" at bounding box center [119, 58] width 25 height 17
click at [443, 157] on div "Scoresheet Academic Term All First Term Second Term Third Term Add Assessment N…" at bounding box center [273, 81] width 344 height 242
click at [455, 158] on div "Makinde Praise [EMAIL_ADDRESS][DOMAIN_NAME] Options Basic Technology JS 2 - J S…" at bounding box center [273, 106] width 366 height 212
click at [431, 139] on div "Name Category Points Adebolu, [PERSON_NAME] [PERSON_NAME] Anuoluwapo [PERSON_NA…" at bounding box center [273, 103] width 332 height 183
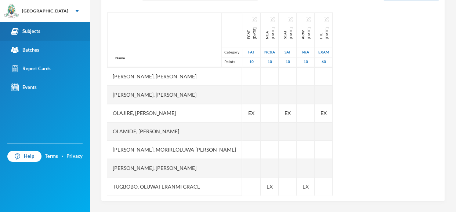
click at [34, 29] on div "Subjects" at bounding box center [25, 32] width 29 height 8
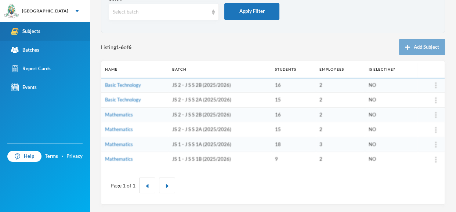
scroll to position [45, 0]
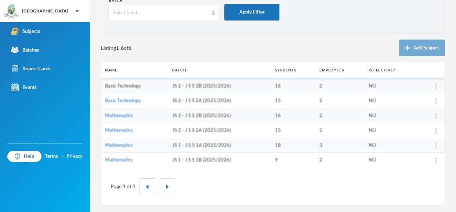
click at [121, 87] on link "Basic Technology" at bounding box center [123, 86] width 36 height 6
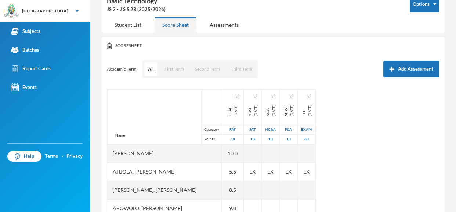
click at [455, 181] on div "Makinde Praise [EMAIL_ADDRESS][DOMAIN_NAME] Options Basic Technology JS 2 - J S…" at bounding box center [273, 106] width 366 height 212
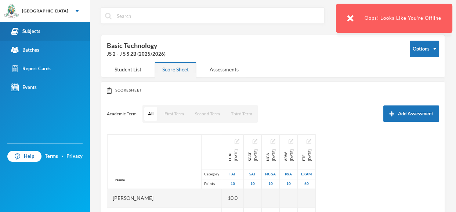
click at [54, 24] on link "Subjects" at bounding box center [45, 31] width 90 height 19
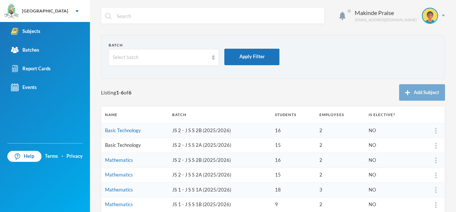
click at [124, 147] on link "Basic Technology" at bounding box center [123, 145] width 36 height 6
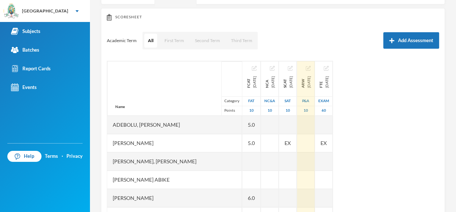
scroll to position [122, 0]
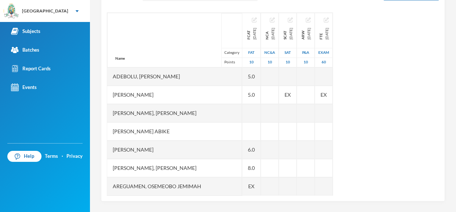
click at [440, 131] on div "Scoresheet Academic Term All First Term Second Term Third Term Add Assessment N…" at bounding box center [273, 81] width 344 height 242
click at [444, 121] on div "Makinde Praise [EMAIL_ADDRESS][DOMAIN_NAME] Options Basic Technology JS 2 - J S…" at bounding box center [273, 106] width 366 height 212
click at [449, 205] on div "Makinde Praise [EMAIL_ADDRESS][DOMAIN_NAME] Options Basic Technology JS 2 - J S…" at bounding box center [273, 106] width 366 height 212
click at [443, 102] on div "Scoresheet Academic Term All First Term Second Term Third Term Add Assessment N…" at bounding box center [273, 81] width 344 height 242
click at [455, 60] on div "Makinde Praise [EMAIL_ADDRESS][DOMAIN_NAME] Options Basic Technology JS 2 - J S…" at bounding box center [273, 106] width 366 height 212
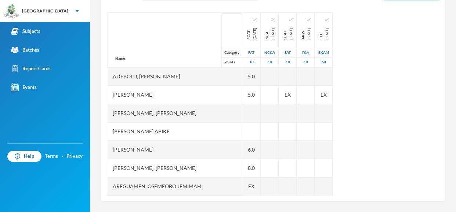
click at [455, 60] on div "Makinde Praise [EMAIL_ADDRESS][DOMAIN_NAME] Options Basic Technology JS 2 - J S…" at bounding box center [273, 106] width 366 height 212
click at [439, 109] on div "Scoresheet Academic Term All First Term Second Term Third Term Add Assessment N…" at bounding box center [273, 81] width 344 height 242
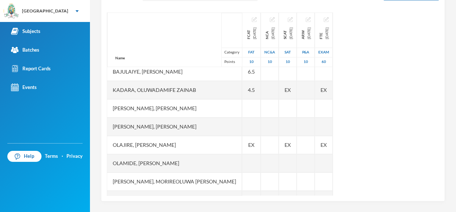
scroll to position [172, 0]
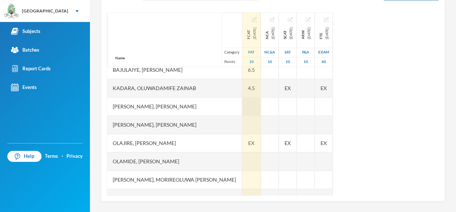
click at [242, 107] on div at bounding box center [251, 107] width 18 height 18
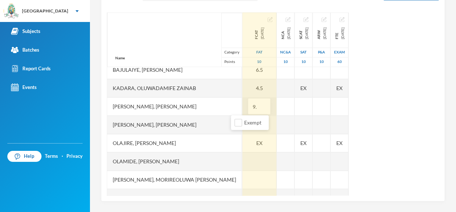
type input "9.5"
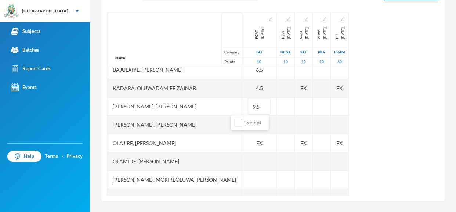
click at [205, 125] on div "[PERSON_NAME], [PERSON_NAME]" at bounding box center [174, 125] width 135 height 18
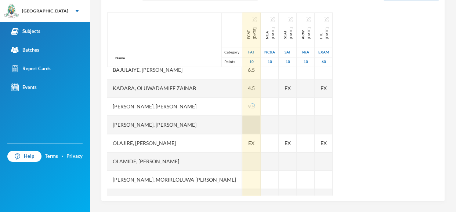
click at [242, 126] on div at bounding box center [251, 125] width 18 height 18
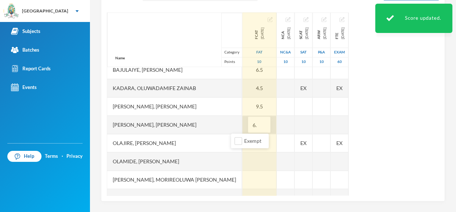
type input "6.5"
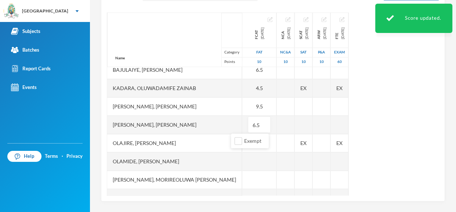
click at [205, 144] on div "Olajire, [PERSON_NAME]" at bounding box center [174, 143] width 135 height 18
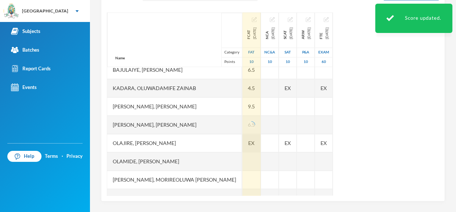
click at [248, 144] on span "EX" at bounding box center [251, 143] width 6 height 8
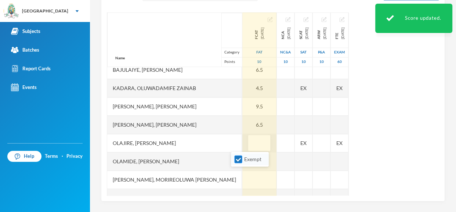
click at [239, 158] on input "Exempt" at bounding box center [238, 160] width 8 height 8
checkbox input "false"
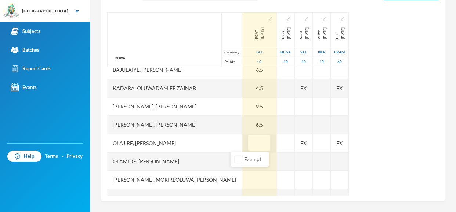
click at [252, 144] on input "text" at bounding box center [259, 143] width 15 height 17
type input "2"
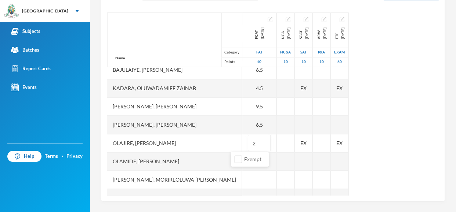
click at [207, 156] on div "Olamide, [PERSON_NAME]" at bounding box center [174, 162] width 135 height 18
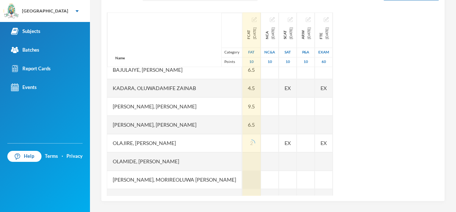
click at [242, 178] on div at bounding box center [251, 180] width 18 height 18
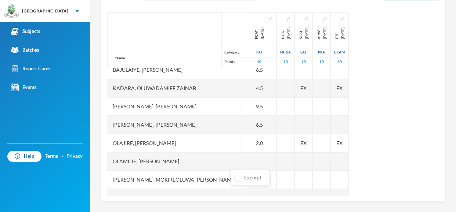
click at [202, 180] on div "[PERSON_NAME], Morireoluwa [PERSON_NAME]" at bounding box center [174, 180] width 135 height 18
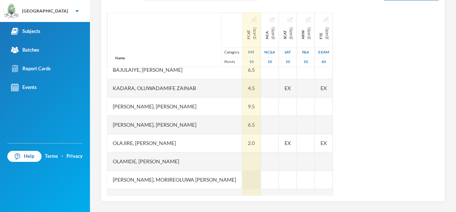
click at [242, 177] on div at bounding box center [251, 180] width 18 height 18
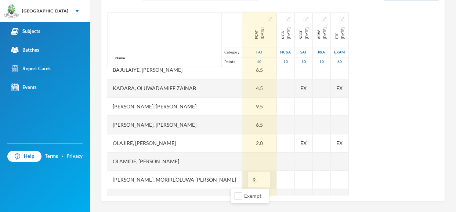
type input "9.5"
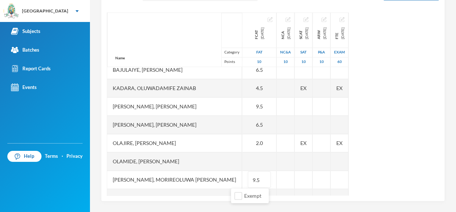
click at [449, 138] on div "Makinde Praise [EMAIL_ADDRESS][DOMAIN_NAME] Options Basic Technology JS 2 - J S…" at bounding box center [273, 106] width 366 height 212
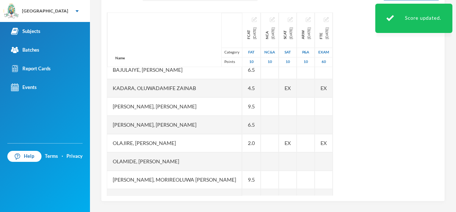
click at [373, 204] on div "Makinde Praise [EMAIL_ADDRESS][DOMAIN_NAME] Options Basic Technology JS 2 - J S…" at bounding box center [273, 106] width 366 height 212
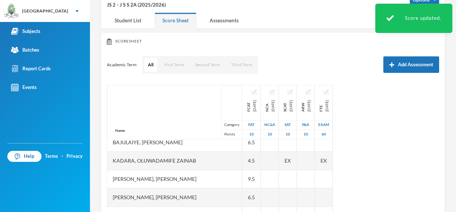
scroll to position [47, 0]
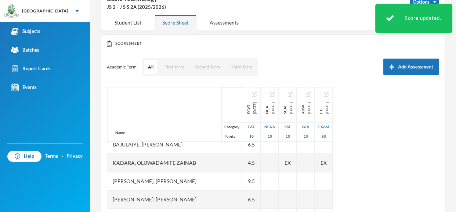
drag, startPoint x: 455, startPoint y: 133, endPoint x: 455, endPoint y: 123, distance: 10.3
click at [455, 123] on div "Makinde Praise [EMAIL_ADDRESS][DOMAIN_NAME] Options Basic Technology JS 2 - J S…" at bounding box center [273, 106] width 366 height 212
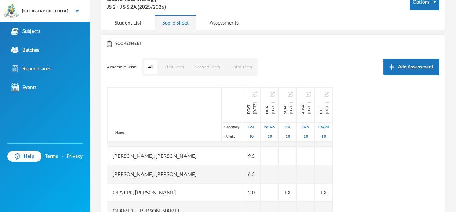
scroll to position [202, 0]
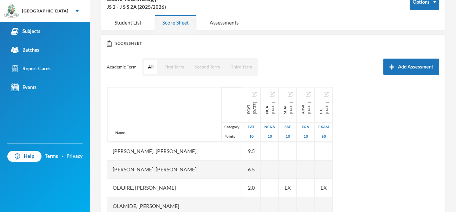
click at [384, 173] on div "Name Category Points Adebolu, [PERSON_NAME] [PERSON_NAME] Anuoluwapo [PERSON_NA…" at bounding box center [273, 178] width 332 height 183
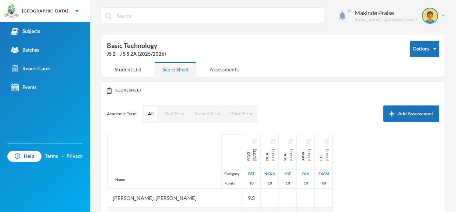
drag, startPoint x: 455, startPoint y: 96, endPoint x: 442, endPoint y: 29, distance: 68.1
click at [442, 29] on div "Makinde Praise [EMAIL_ADDRESS][DOMAIN_NAME] Options Basic Technology JS 2 - J S…" at bounding box center [273, 106] width 366 height 212
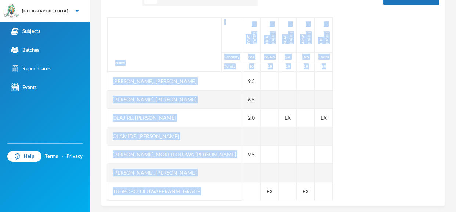
scroll to position [122, 0]
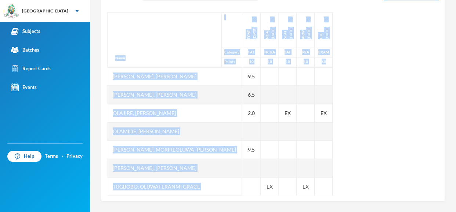
drag, startPoint x: 455, startPoint y: 33, endPoint x: 455, endPoint y: 165, distance: 132.1
click at [455, 165] on div "Makinde Praise [EMAIL_ADDRESS][DOMAIN_NAME] Options Basic Technology JS 2 - J S…" at bounding box center [273, 106] width 366 height 212
click at [382, 169] on div "Name Category Points Adebolu, [PERSON_NAME] [PERSON_NAME] Anuoluwapo [PERSON_NA…" at bounding box center [273, 103] width 332 height 183
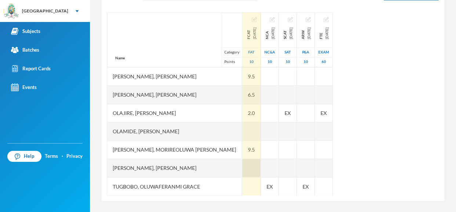
click at [242, 168] on div at bounding box center [251, 168] width 18 height 18
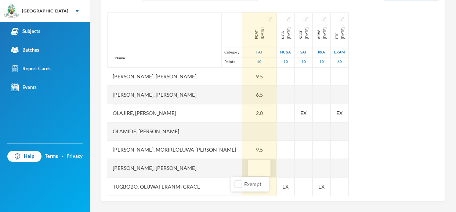
type input "5"
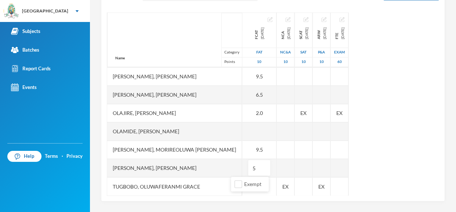
click at [380, 160] on div "Name Category Points Adebolu, [PERSON_NAME] [PERSON_NAME] Anuoluwapo [PERSON_NA…" at bounding box center [273, 103] width 332 height 183
